Goal: Transaction & Acquisition: Purchase product/service

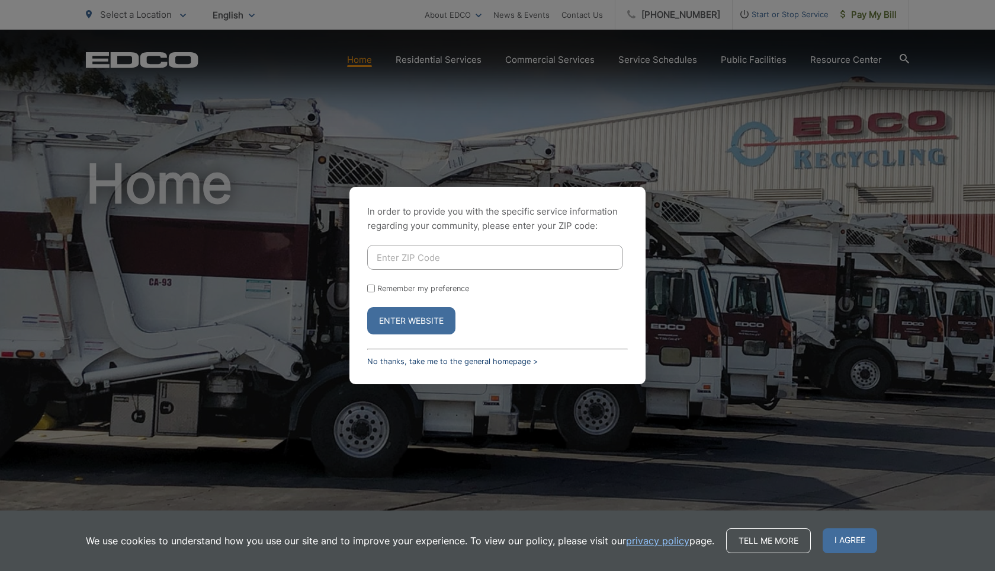
click at [427, 358] on link "No thanks, take me to the general homepage >" at bounding box center [452, 361] width 171 height 9
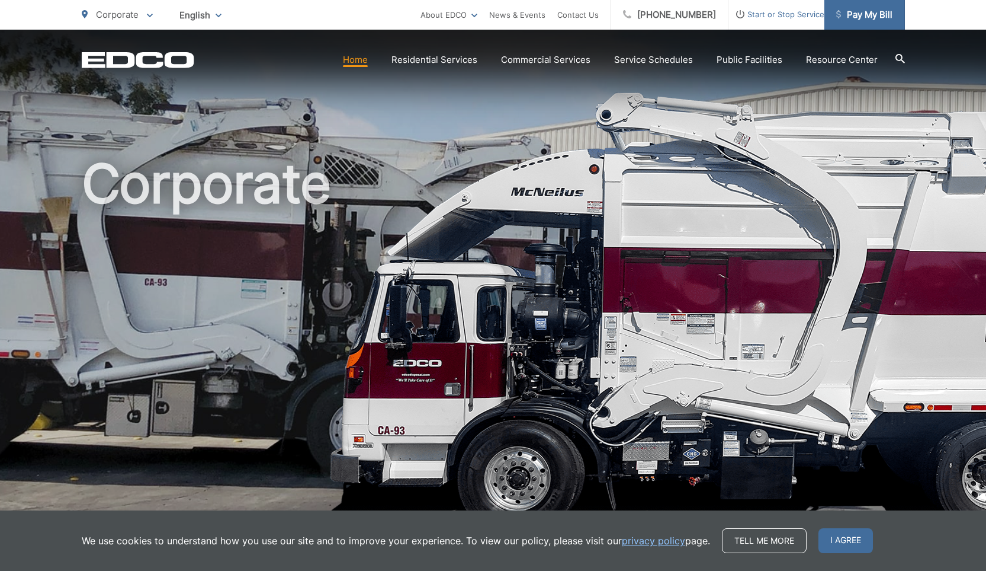
click at [864, 15] on span "Pay My Bill" at bounding box center [865, 15] width 56 height 14
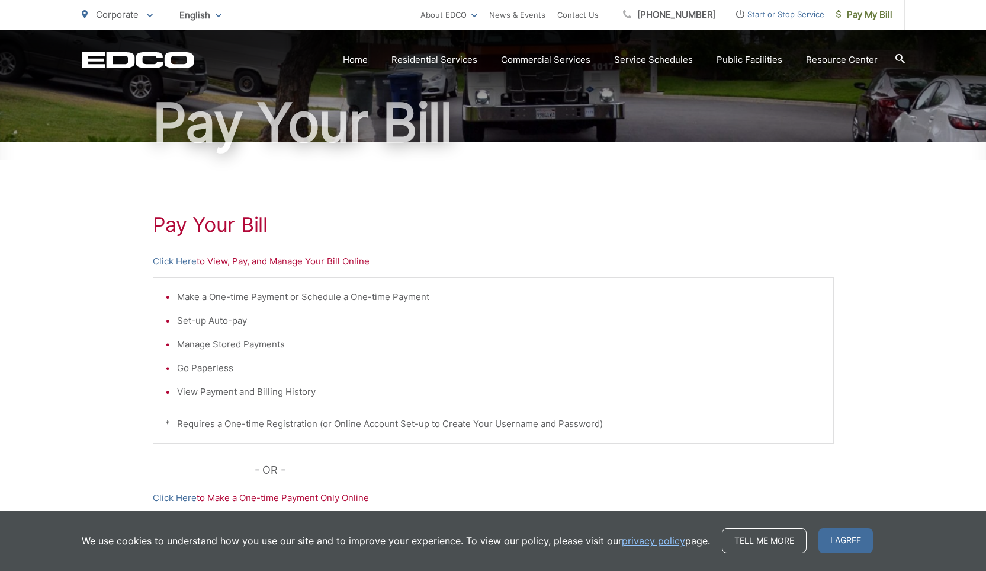
scroll to position [118, 0]
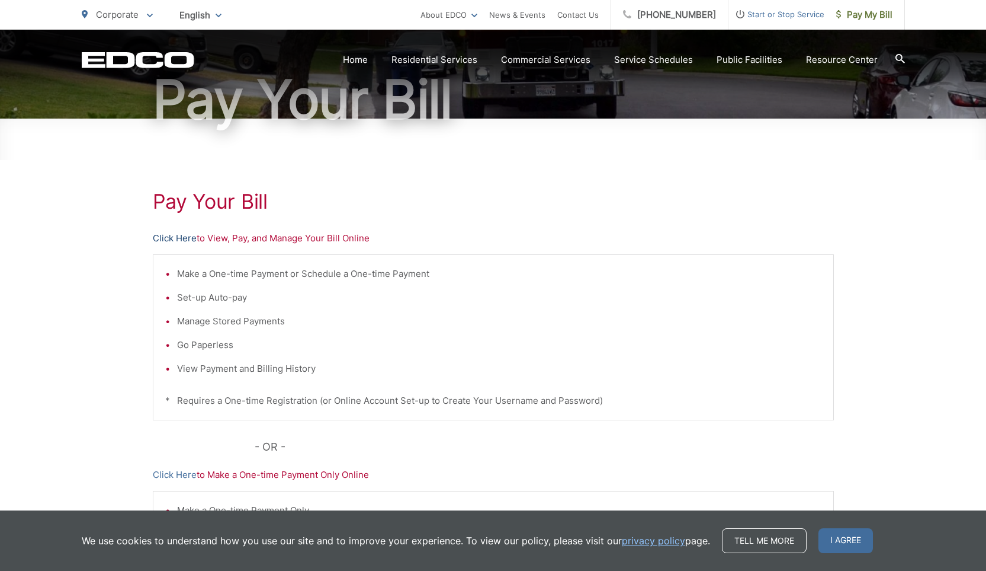
click at [181, 236] on link "Click Here" at bounding box center [175, 238] width 44 height 14
